Goal: Task Accomplishment & Management: Manage account settings

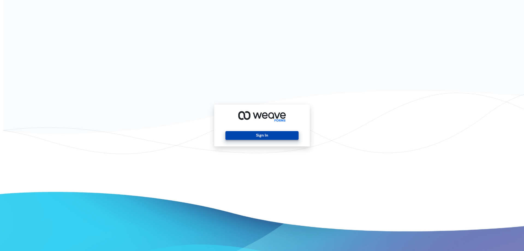
click at [265, 137] on button "Sign In" at bounding box center [261, 135] width 73 height 9
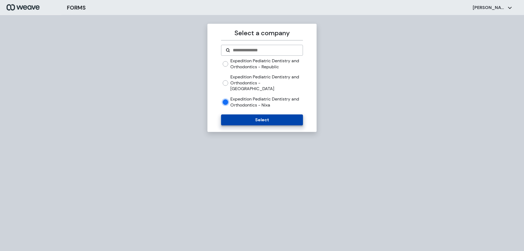
click at [258, 115] on button "Select" at bounding box center [262, 119] width 82 height 11
